Goal: Transaction & Acquisition: Purchase product/service

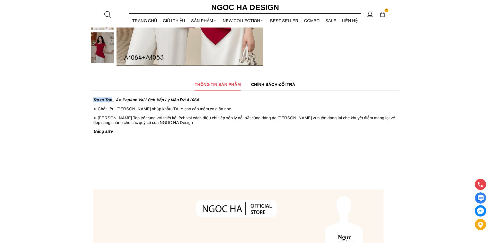
drag, startPoint x: 112, startPoint y: 101, endPoint x: 87, endPoint y: 99, distance: 25.0
copy strong "Rosa Top"
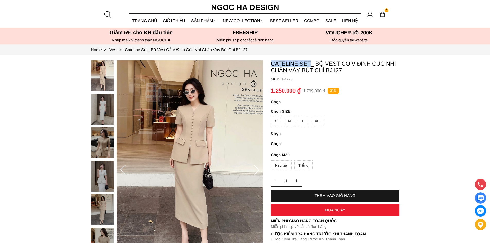
drag, startPoint x: 272, startPoint y: 62, endPoint x: 310, endPoint y: 67, distance: 38.6
click at [310, 67] on p "Cateline Set_ Bộ Vest Cổ V Đính Cúc Nhí Chân Váy Bút Chì BJ127" at bounding box center [335, 67] width 129 height 13
copy p "Cateline Set"
